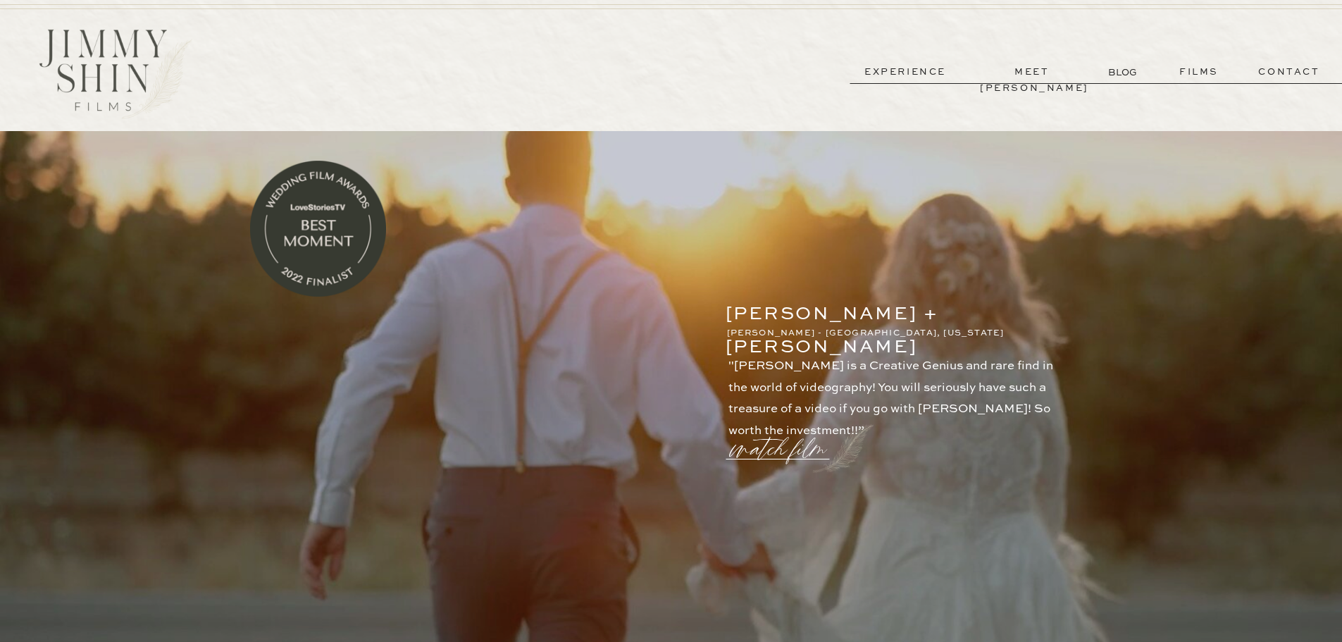
click at [1202, 76] on p "films" at bounding box center [1199, 72] width 69 height 16
click at [1185, 72] on p "films" at bounding box center [1199, 72] width 69 height 16
click at [894, 78] on p "experience" at bounding box center [905, 72] width 104 height 16
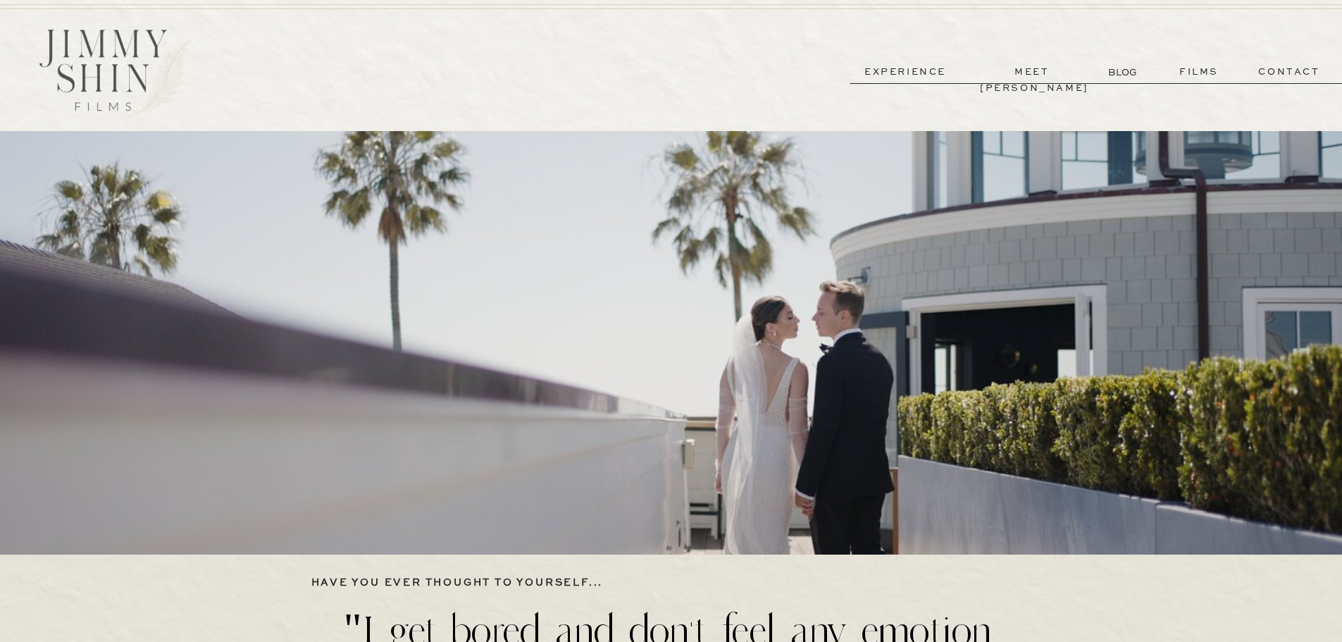
click at [1192, 76] on p "films" at bounding box center [1199, 72] width 69 height 16
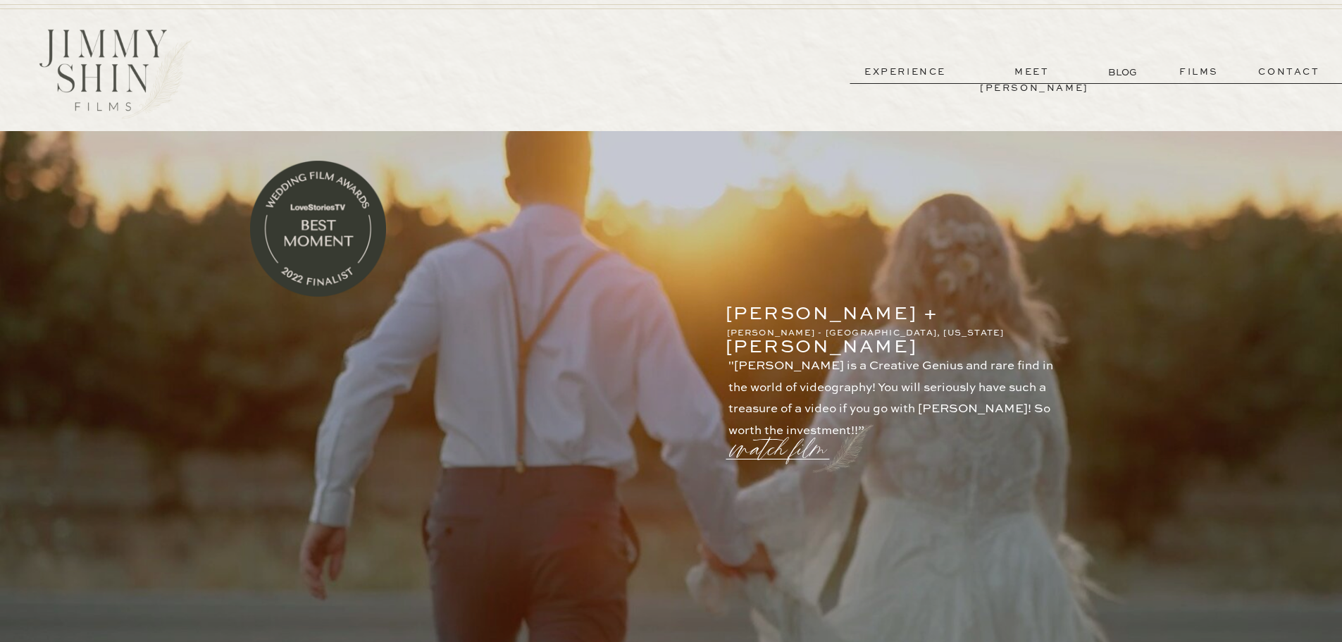
click at [1048, 72] on p "meet [PERSON_NAME]" at bounding box center [1032, 72] width 104 height 16
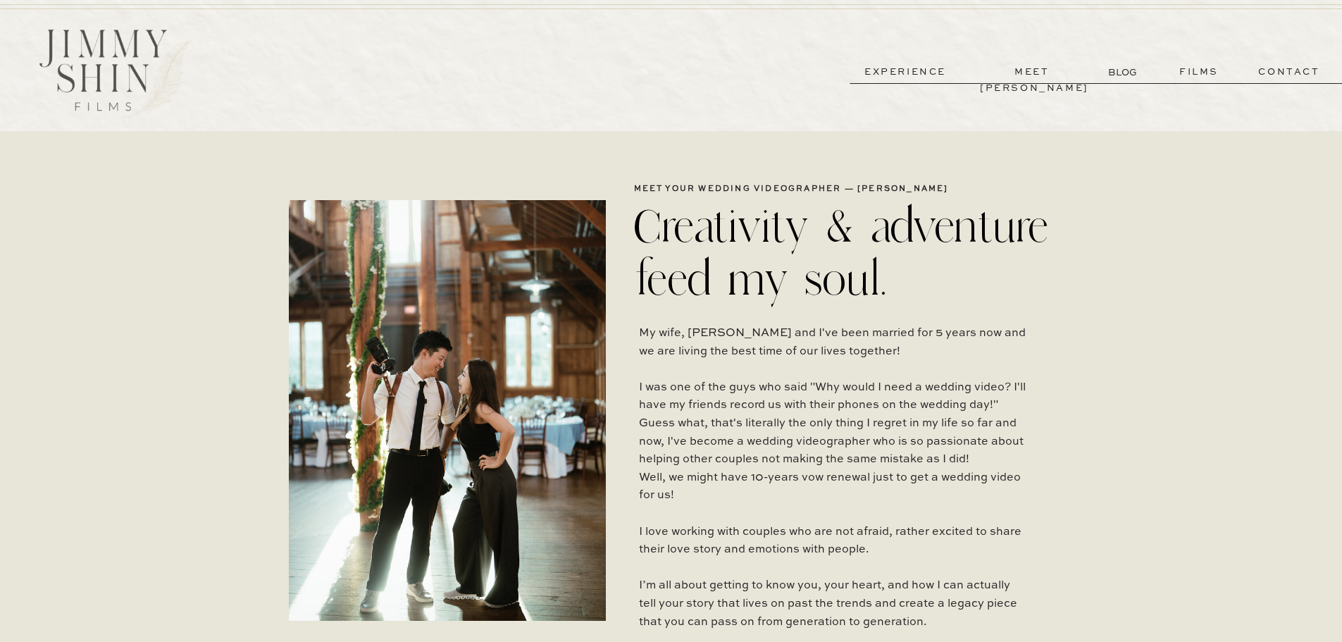
click at [1121, 70] on p "BLOG" at bounding box center [1124, 72] width 32 height 15
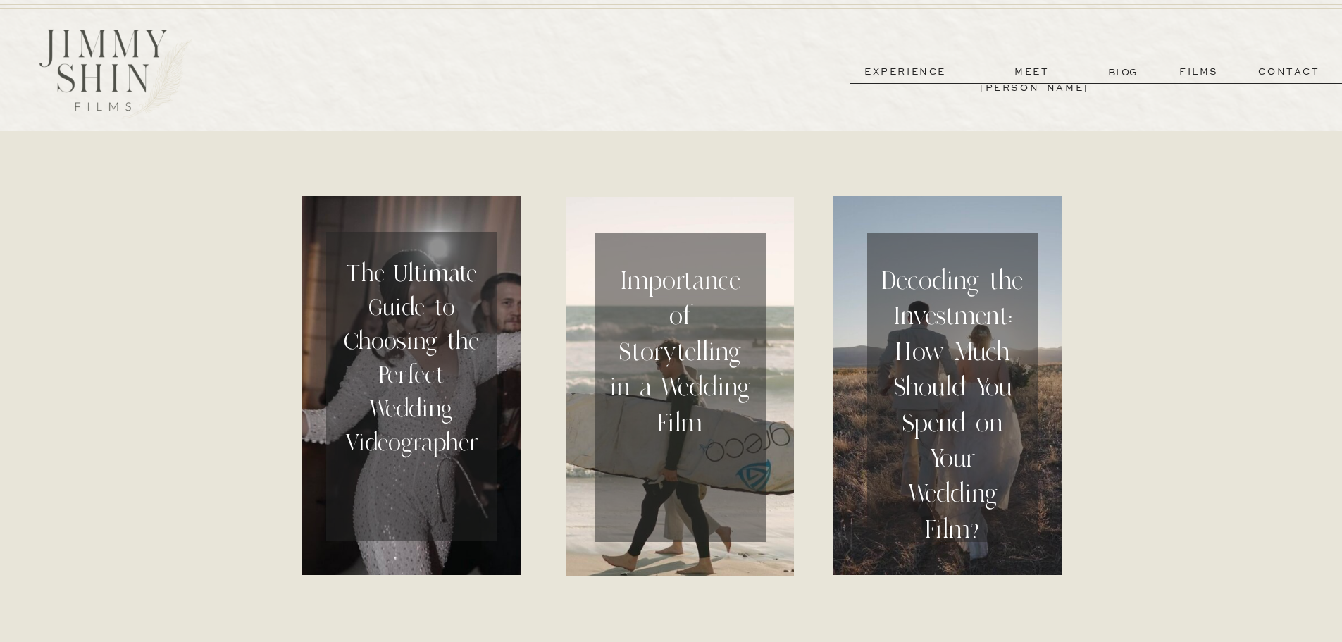
click at [1204, 75] on p "films" at bounding box center [1199, 72] width 69 height 16
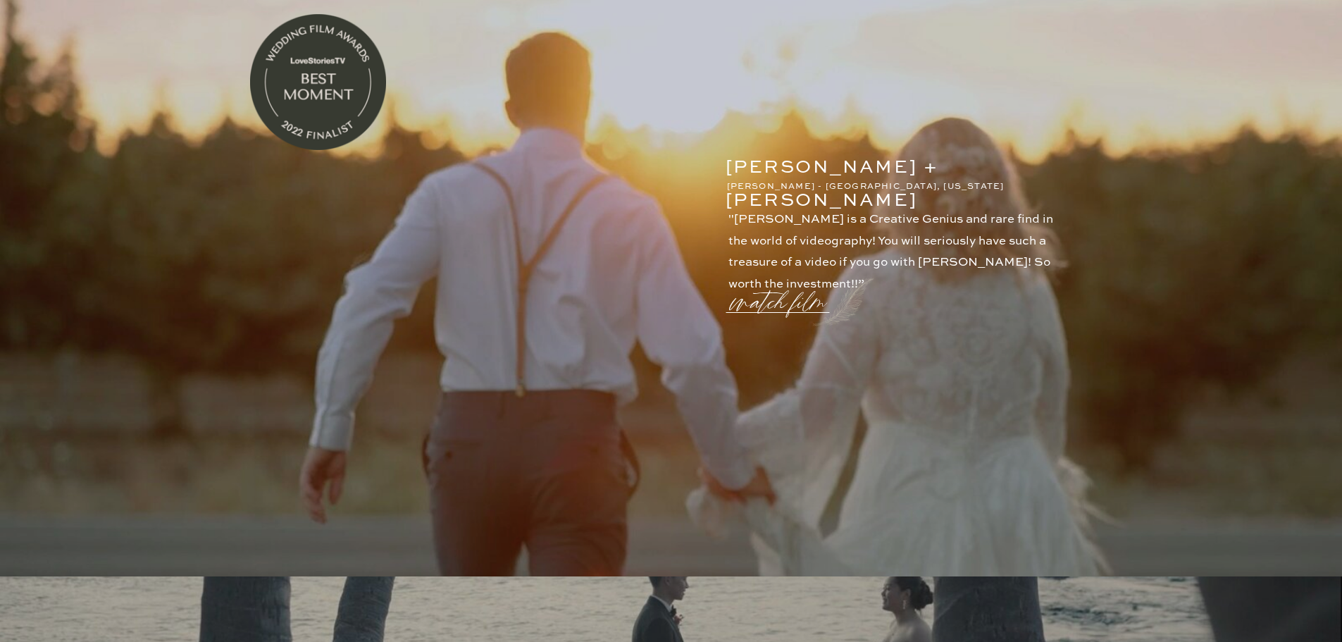
scroll to position [141, 0]
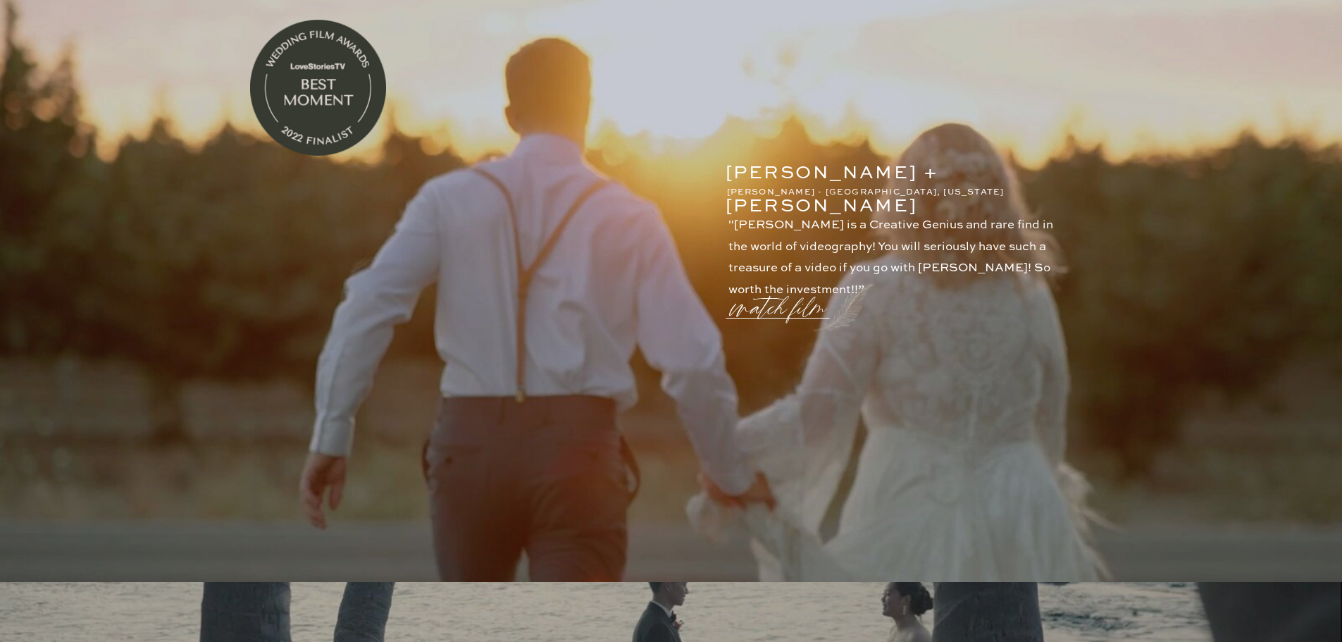
click at [763, 304] on p "watch film" at bounding box center [782, 300] width 101 height 54
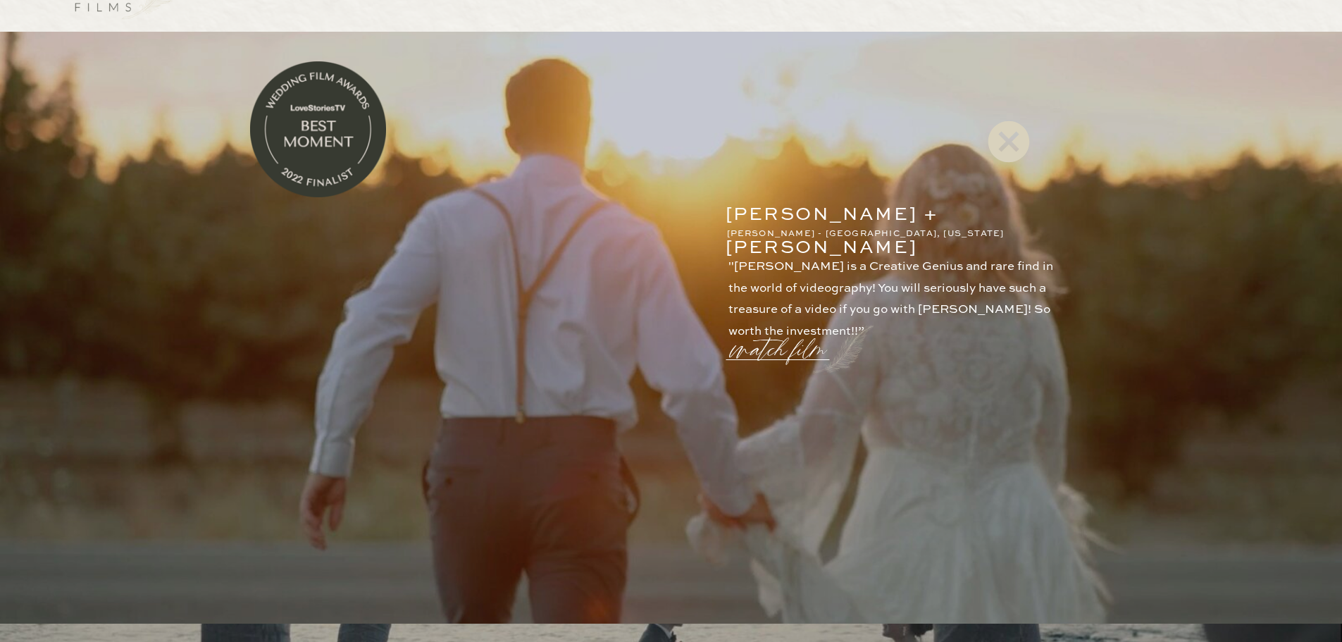
scroll to position [70, 0]
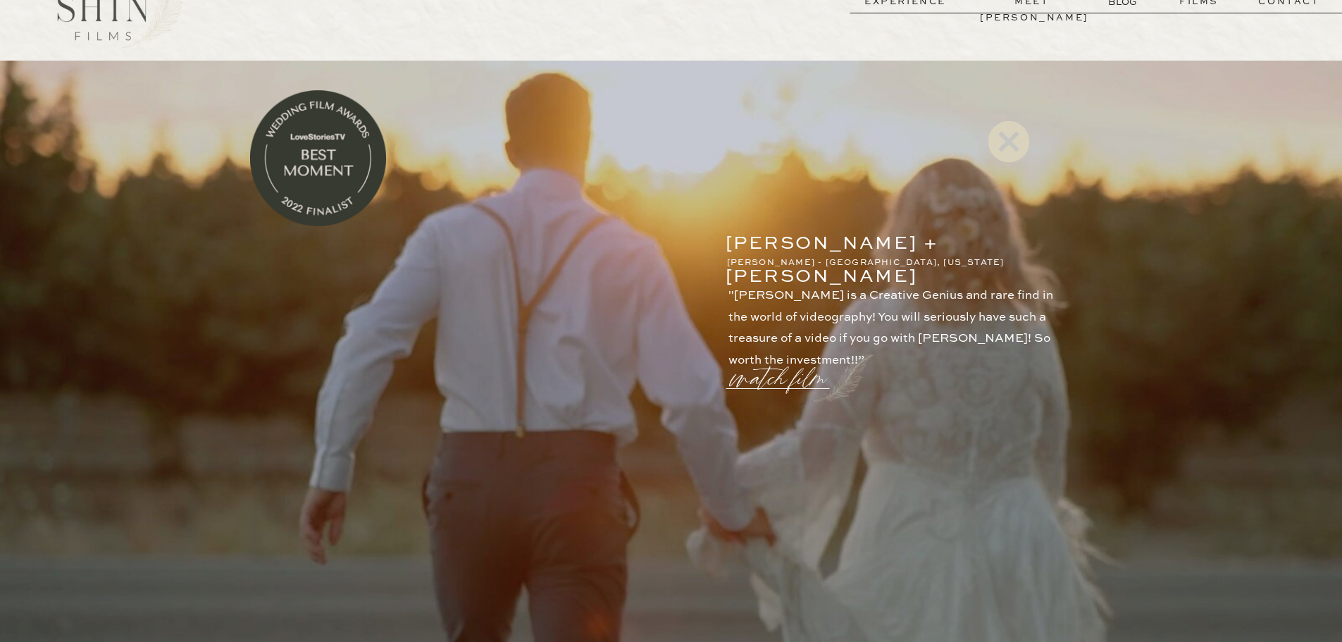
click at [1008, 140] on icon at bounding box center [1009, 141] width 51 height 56
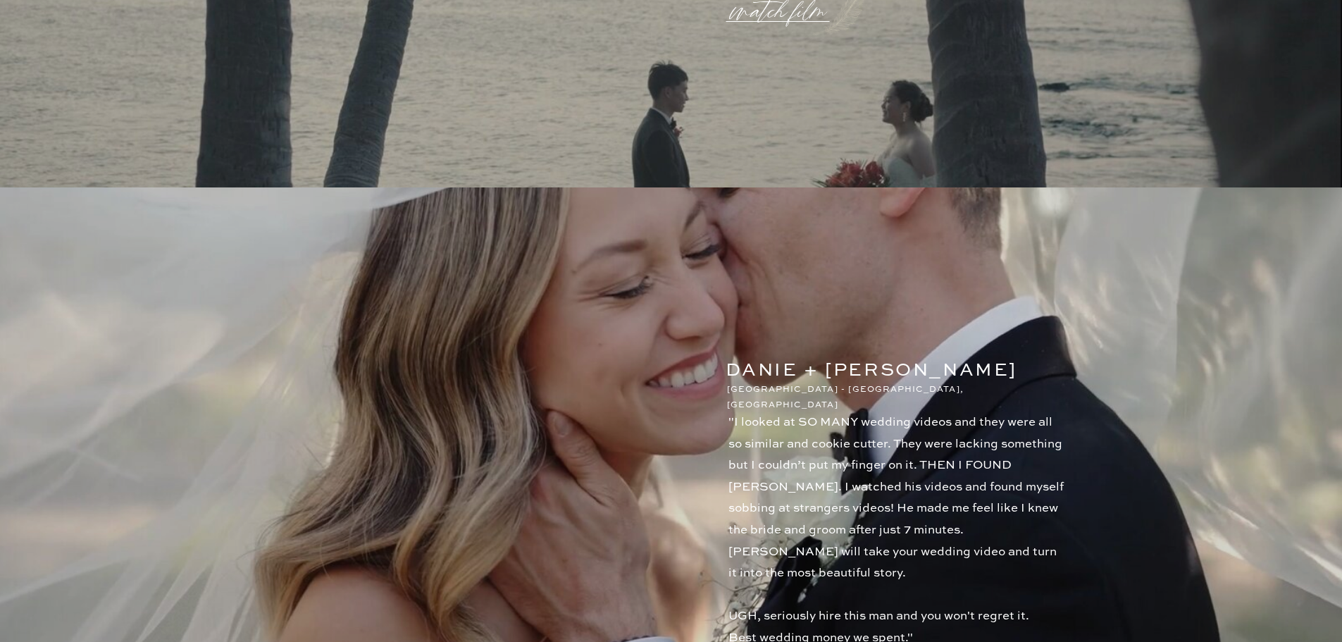
scroll to position [1339, 0]
